Goal: Task Accomplishment & Management: Complete application form

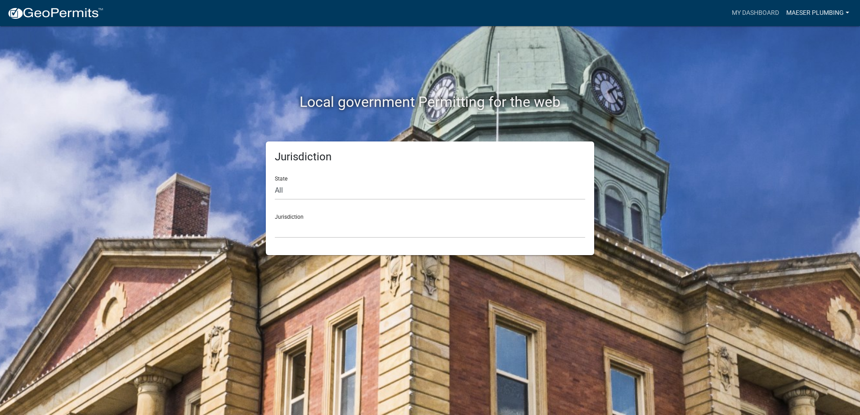
click at [803, 9] on link "Maeser Plumbing" at bounding box center [817, 12] width 70 height 17
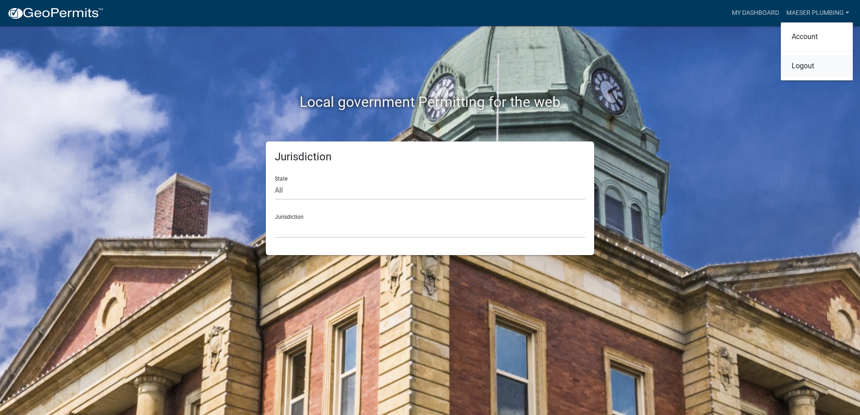
click at [800, 71] on link "Logout" at bounding box center [817, 66] width 72 height 22
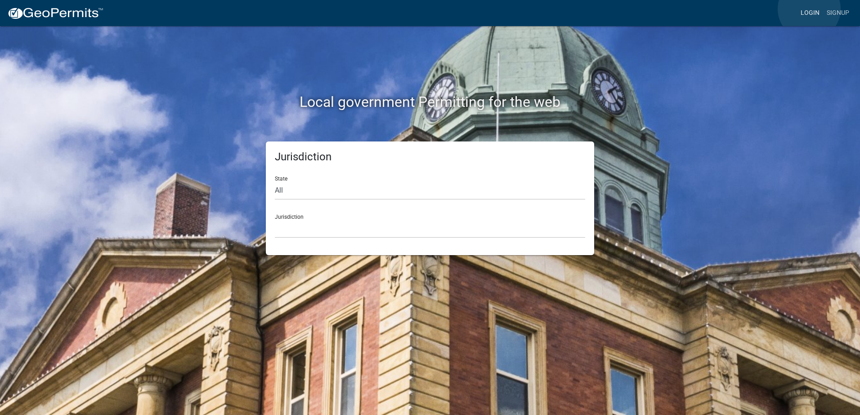
click at [809, 9] on link "Login" at bounding box center [810, 12] width 26 height 17
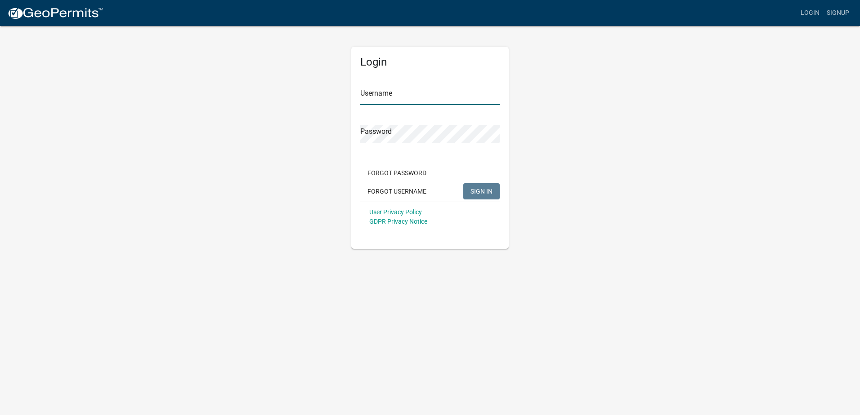
type input "Maeser Plumbing"
click at [486, 196] on button "SIGN IN" at bounding box center [481, 191] width 36 height 16
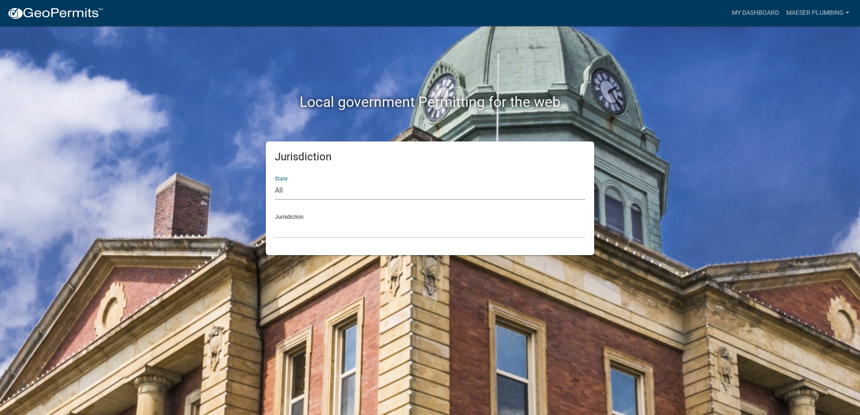
click at [304, 187] on select "All Colorado Georgia Indiana Iowa Kansas Minnesota Ohio South Carolina Wisconsin" at bounding box center [430, 191] width 310 height 18
select select "[US_STATE]"
click at [275, 182] on select "All Colorado Georgia Indiana Iowa Kansas Minnesota Ohio South Carolina Wisconsin" at bounding box center [430, 191] width 310 height 18
click at [305, 229] on select "City of Charlestown, Indiana City of Jeffersonville, Indiana City of Logansport…" at bounding box center [430, 229] width 310 height 18
click at [315, 229] on select "City of Charlestown, Indiana City of Jeffersonville, Indiana City of Logansport…" at bounding box center [430, 229] width 310 height 18
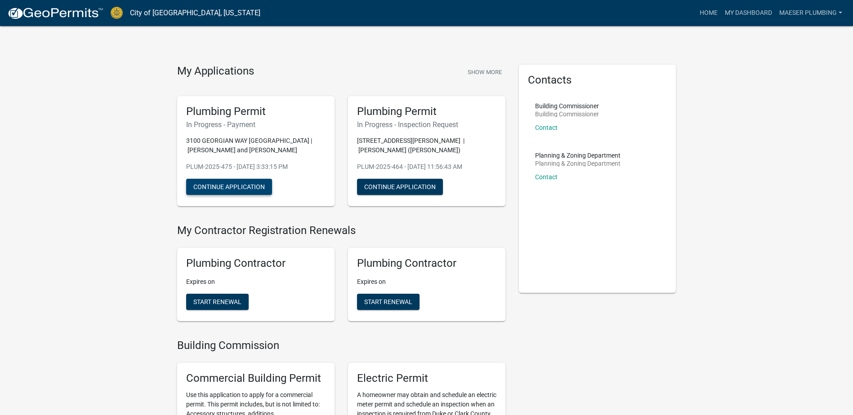
click at [250, 182] on button "Continue Application" at bounding box center [229, 187] width 86 height 16
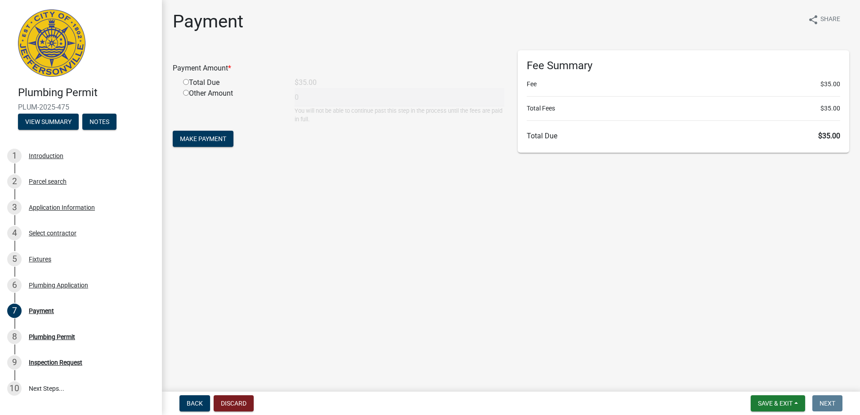
click at [188, 78] on div "Total Due" at bounding box center [232, 82] width 112 height 11
click at [184, 82] on input "radio" at bounding box center [186, 82] width 6 height 6
radio input "true"
type input "35"
click at [210, 139] on span "Make Payment" at bounding box center [203, 138] width 46 height 7
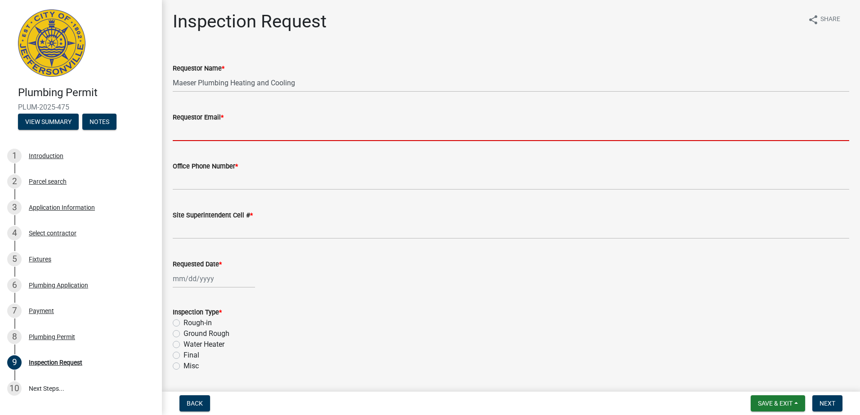
click at [233, 128] on input "Requestor Email *" at bounding box center [511, 132] width 676 height 18
type input "[EMAIL_ADDRESS][DOMAIN_NAME]"
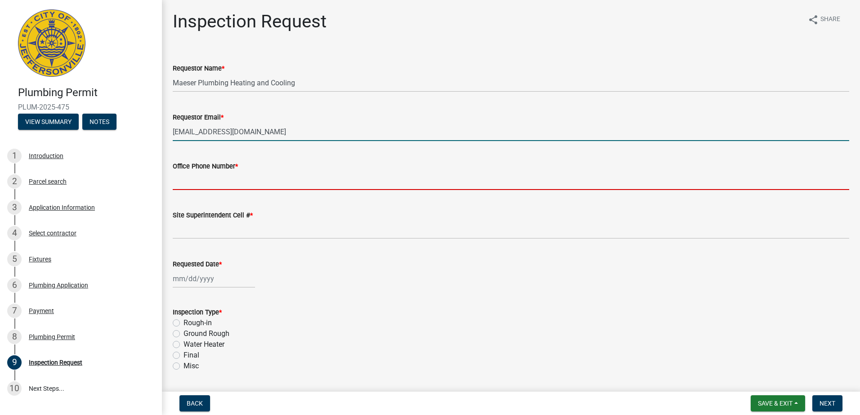
click at [235, 183] on input "Office Phone Number *" at bounding box center [511, 181] width 676 height 18
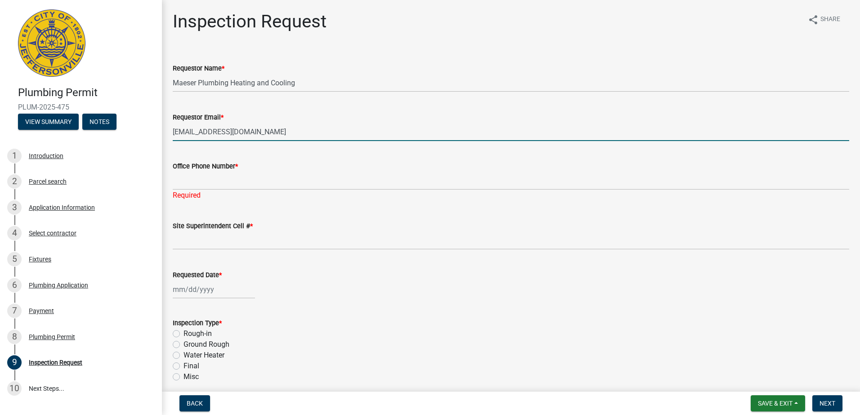
drag, startPoint x: 254, startPoint y: 133, endPoint x: 159, endPoint y: 137, distance: 95.0
click at [159, 137] on div "Plumbing Permit PLUM-2025-475 View Summary Notes 1 Introduction 2 Parcel search…" at bounding box center [430, 207] width 860 height 415
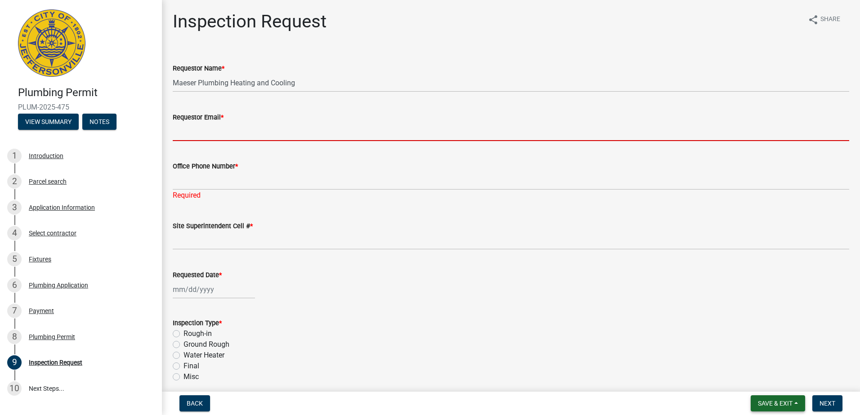
click at [783, 404] on span "Save & Exit" at bounding box center [775, 403] width 35 height 7
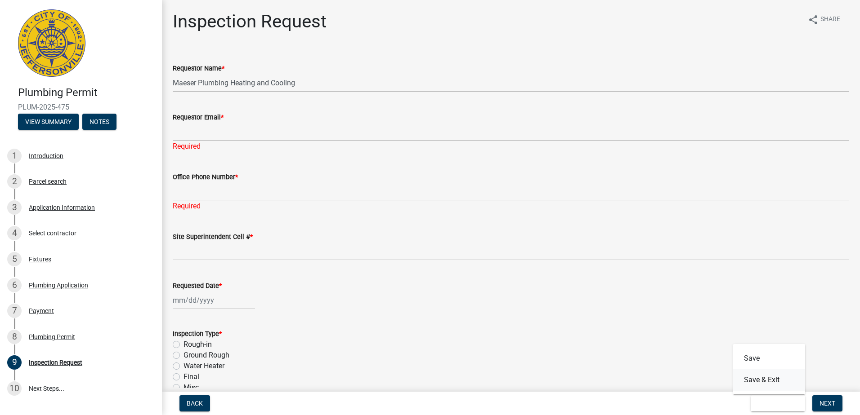
click at [766, 378] on button "Save & Exit" at bounding box center [769, 381] width 72 height 22
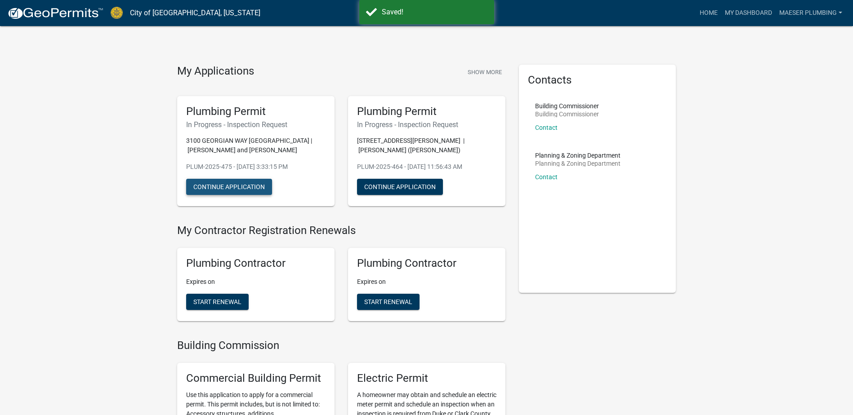
click at [219, 187] on button "Continue Application" at bounding box center [229, 187] width 86 height 16
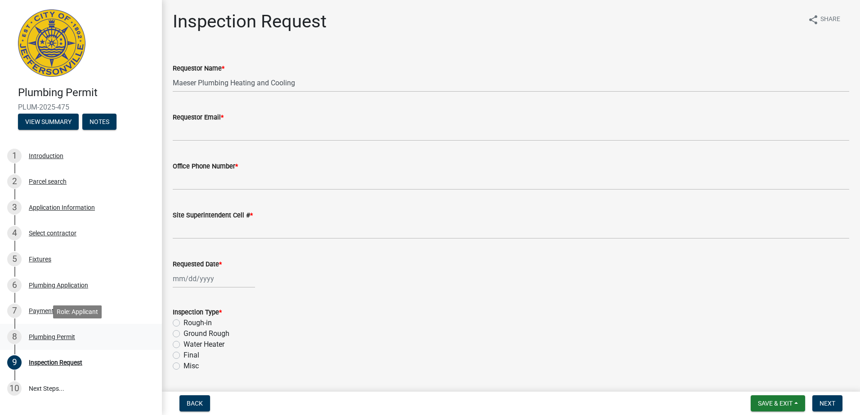
click at [51, 339] on div "Plumbing Permit" at bounding box center [52, 337] width 46 height 6
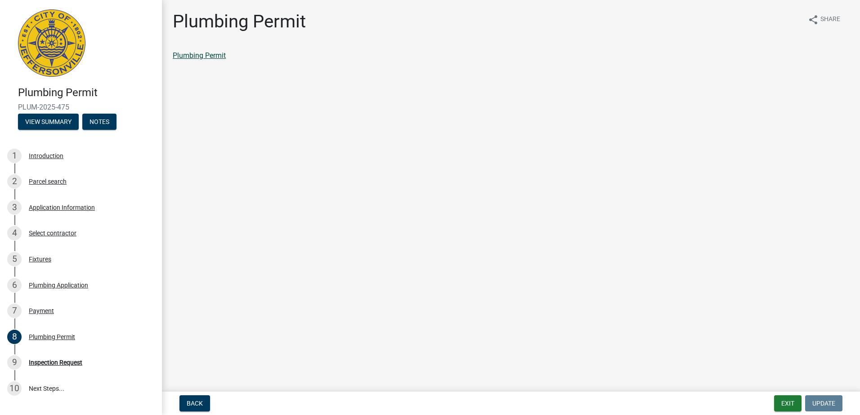
click at [214, 54] on link "Plumbing Permit" at bounding box center [199, 55] width 53 height 9
click at [789, 405] on button "Exit" at bounding box center [787, 404] width 27 height 16
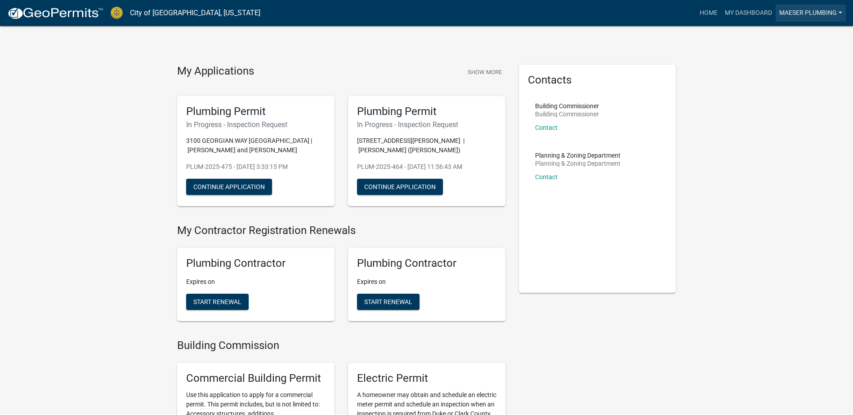
click at [792, 13] on link "Maeser Plumbing" at bounding box center [811, 12] width 70 height 17
click at [777, 87] on link "Logout" at bounding box center [807, 88] width 77 height 22
